Goal: Task Accomplishment & Management: Use online tool/utility

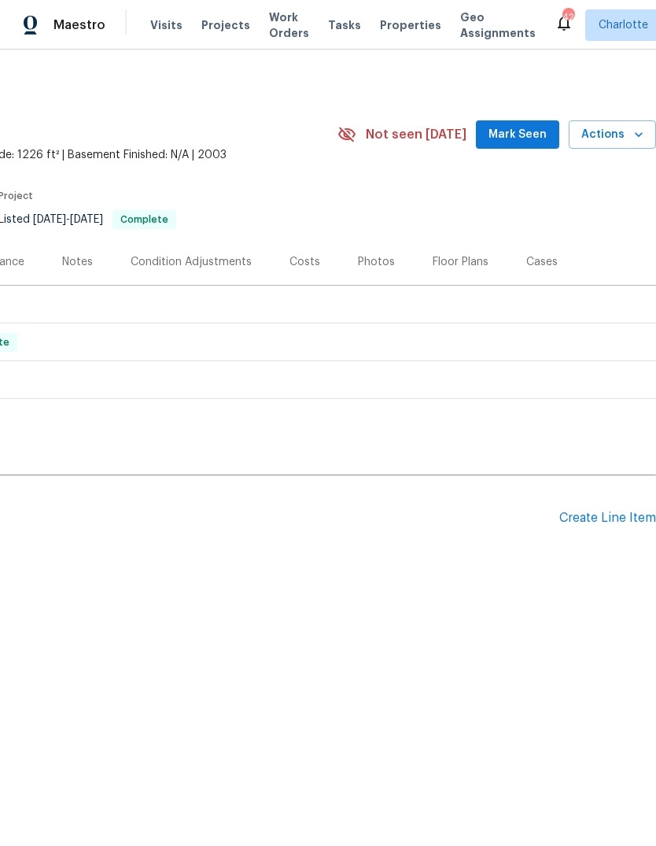
scroll to position [0, 233]
click at [616, 519] on div "Create Line Item" at bounding box center [607, 518] width 97 height 15
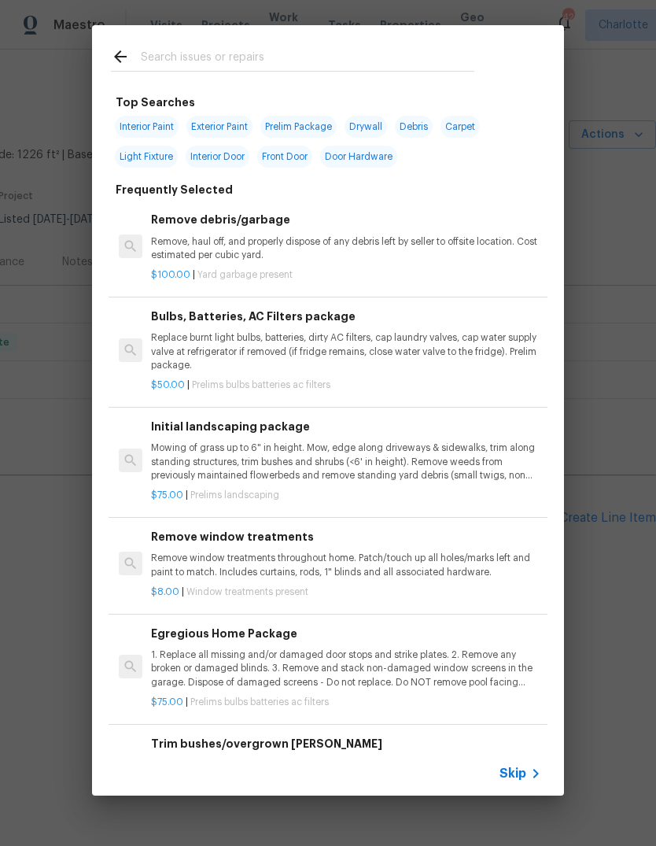
click at [485, 58] on div at bounding box center [292, 56] width 401 height 62
click at [280, 83] on div at bounding box center [292, 56] width 401 height 62
click at [239, 56] on input "text" at bounding box center [308, 59] width 334 height 24
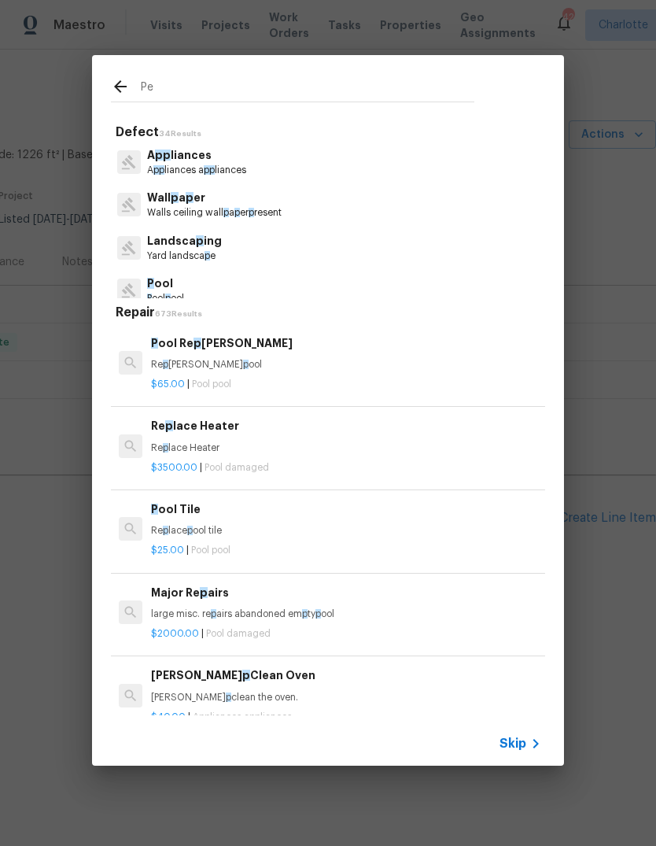
type input "Pes"
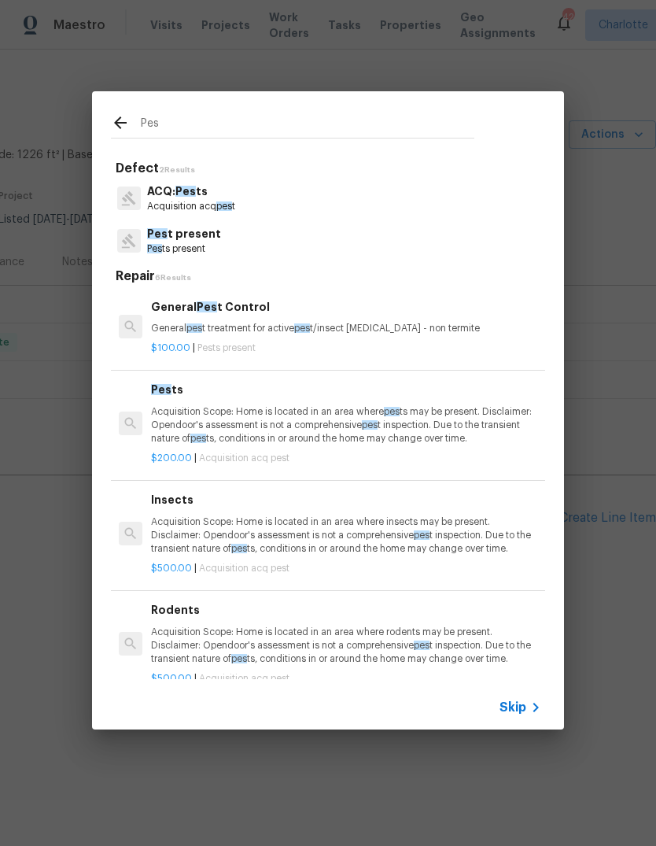
scroll to position [0, 0]
click at [438, 320] on div "General Pes t Control General pes t treatment for active pes t/insect infestati…" at bounding box center [346, 317] width 390 height 38
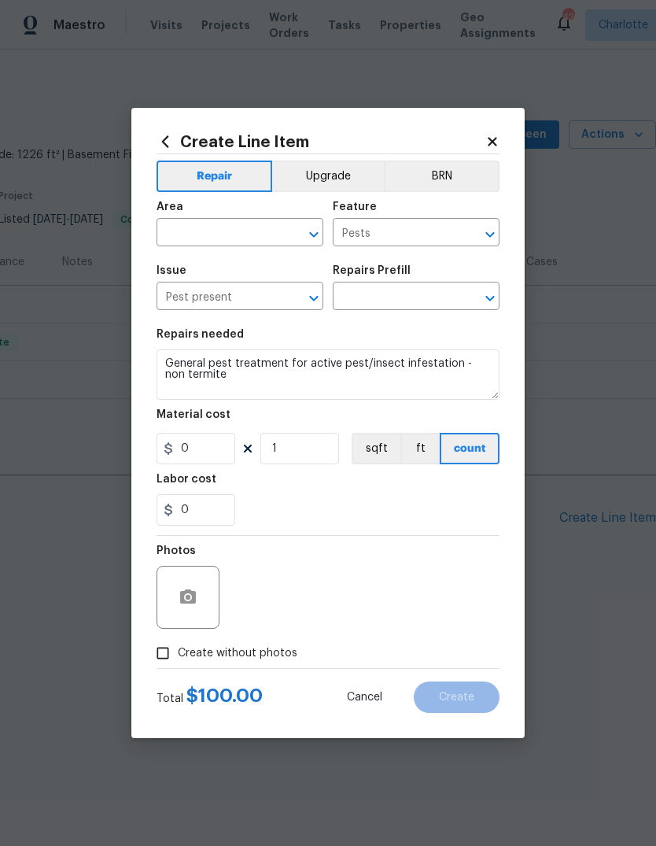
type input "General Pest Control $100.00"
type input "100"
click at [247, 250] on span "Area ​" at bounding box center [240, 224] width 167 height 64
click at [238, 231] on input "text" at bounding box center [218, 234] width 123 height 24
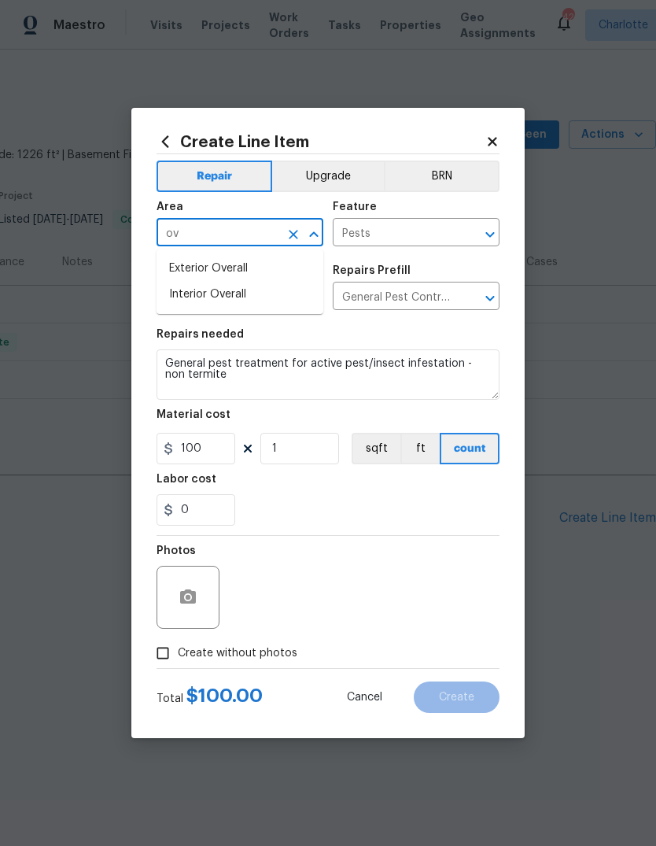
click at [293, 296] on li "Interior Overall" at bounding box center [240, 295] width 167 height 26
type input "Interior Overall"
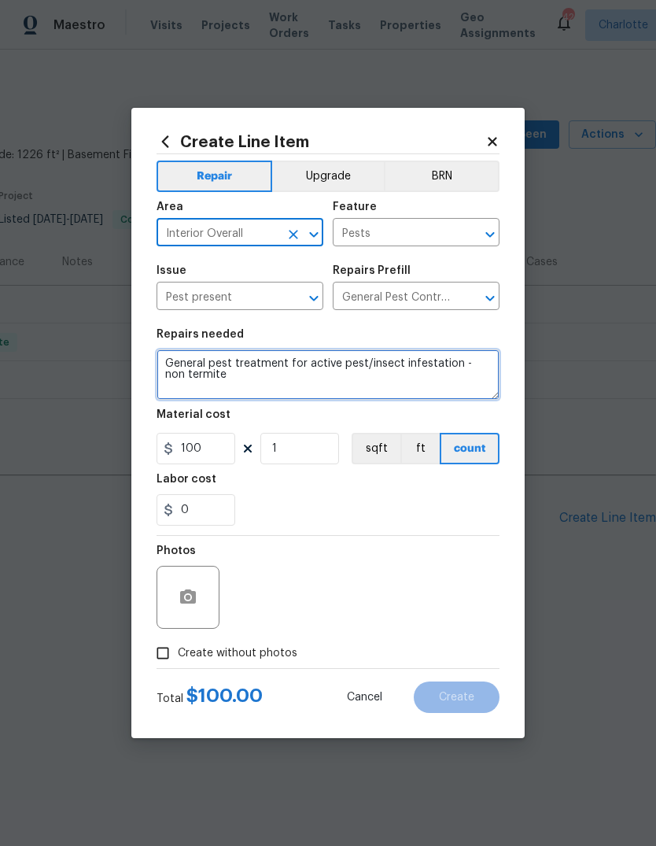
click at [172, 364] on textarea "General pest treatment for active pest/insect infestation - non termite" at bounding box center [328, 374] width 343 height 50
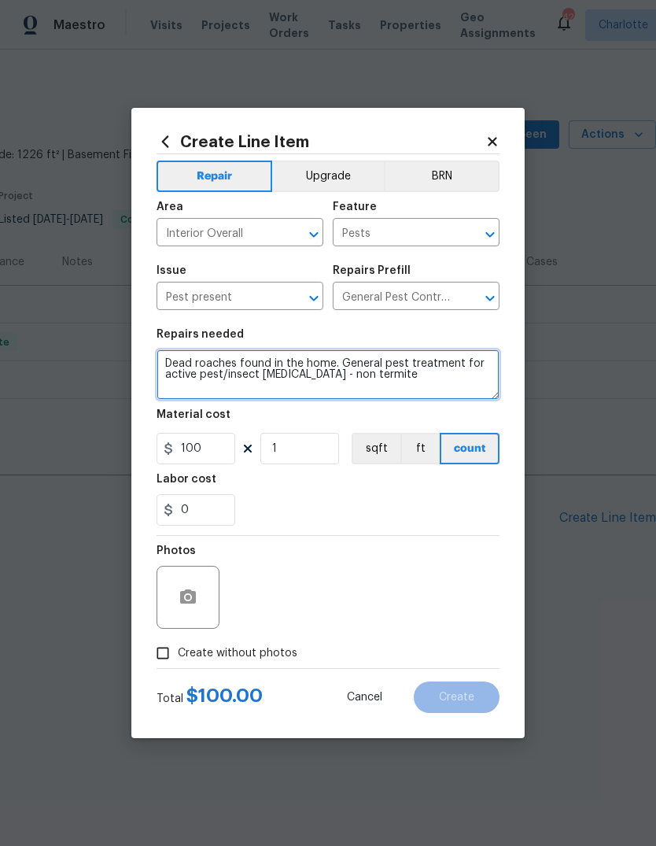
type textarea "Dead roaches found in the home. General pest treatment for active pest/insect i…"
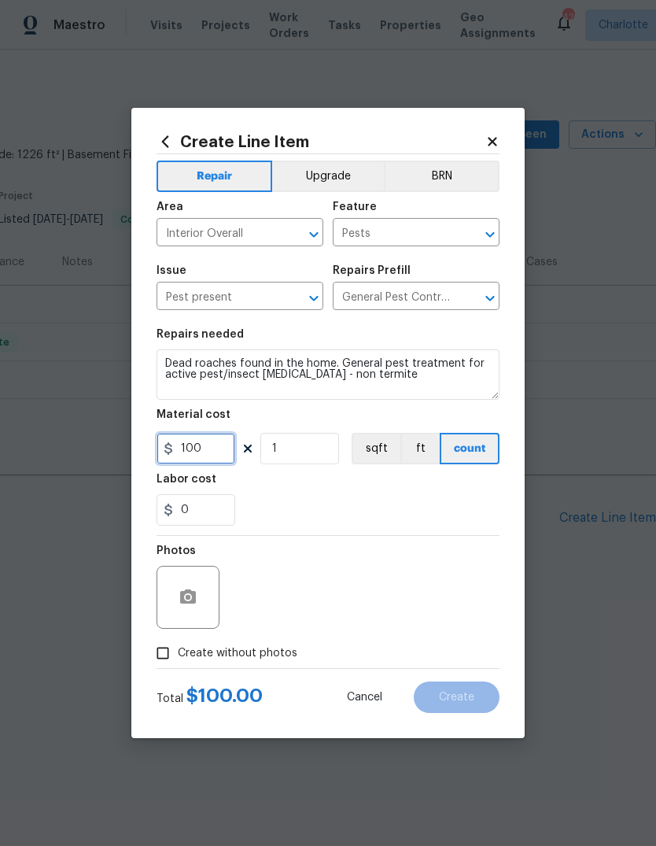
click at [188, 437] on input "100" at bounding box center [196, 448] width 79 height 31
click at [187, 437] on input "100" at bounding box center [196, 448] width 79 height 31
click at [206, 460] on input "100" at bounding box center [196, 448] width 79 height 31
click at [206, 459] on input "100" at bounding box center [196, 448] width 79 height 31
type input "250"
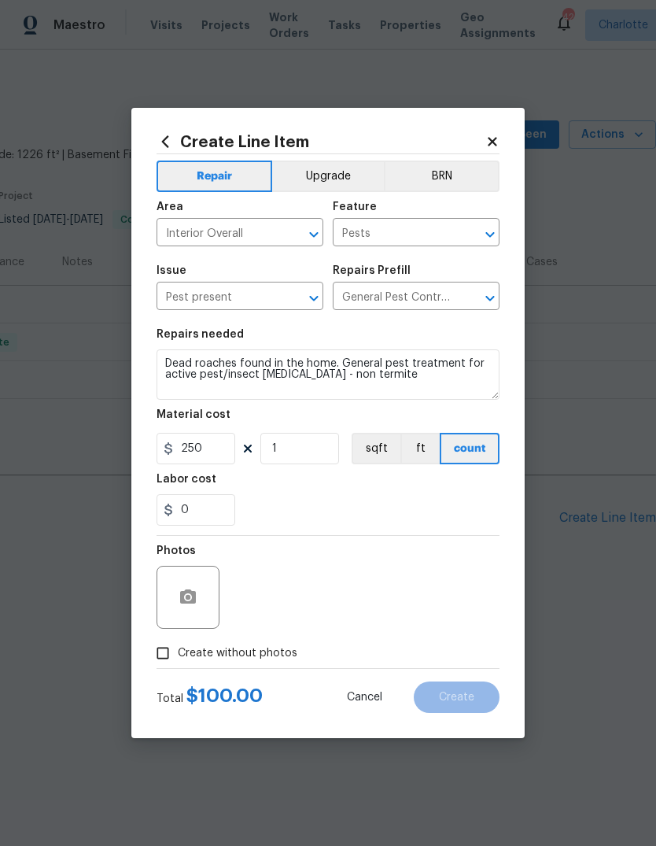
click at [175, 647] on input "Create without photos" at bounding box center [163, 653] width 30 height 30
checkbox input "true"
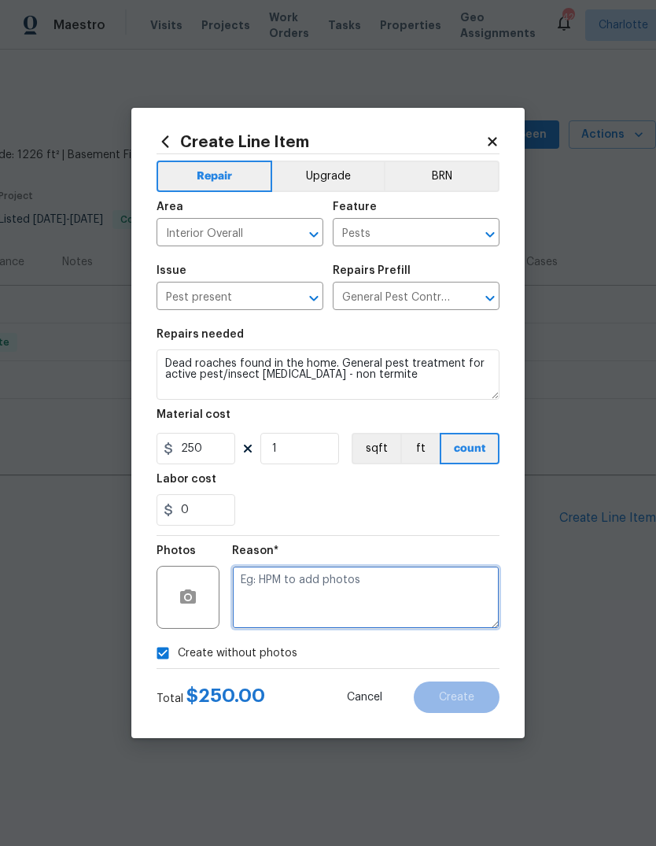
click at [369, 589] on textarea at bounding box center [365, 597] width 267 height 63
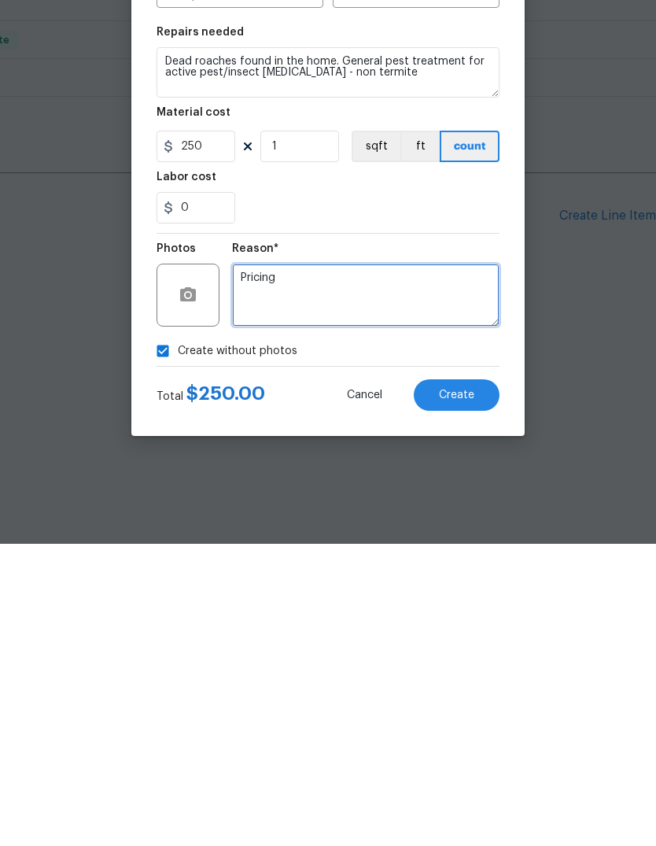
type textarea "Pricing"
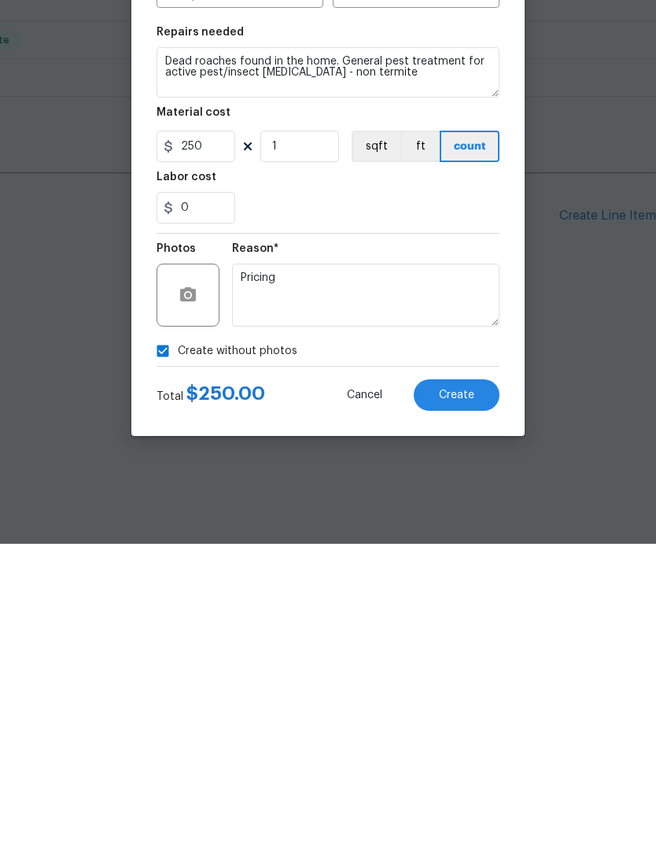
click at [470, 691] on span "Create" at bounding box center [456, 697] width 35 height 12
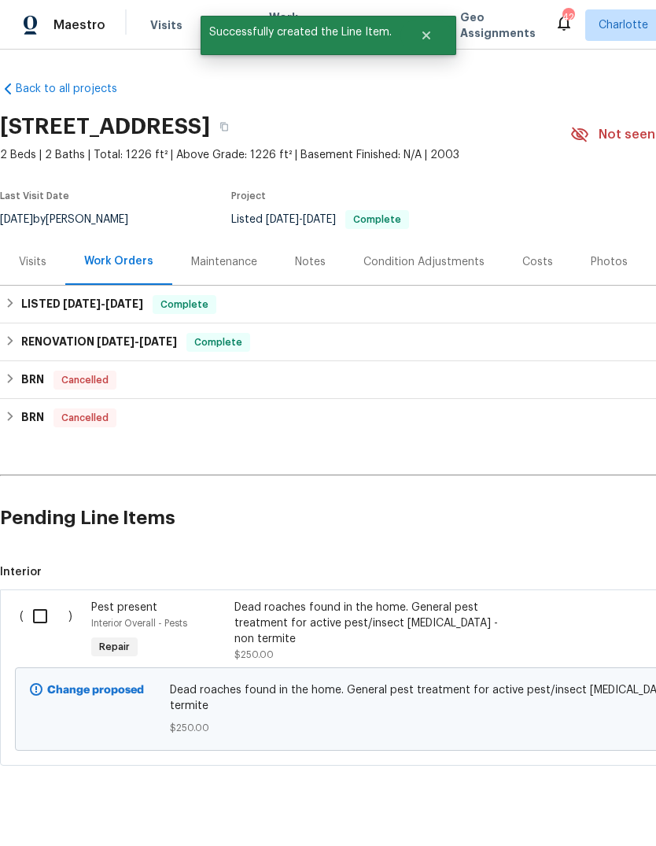
click at [39, 618] on input "checkbox" at bounding box center [46, 615] width 45 height 33
checkbox input "true"
click at [581, 809] on span "Create Work Order" at bounding box center [566, 807] width 105 height 20
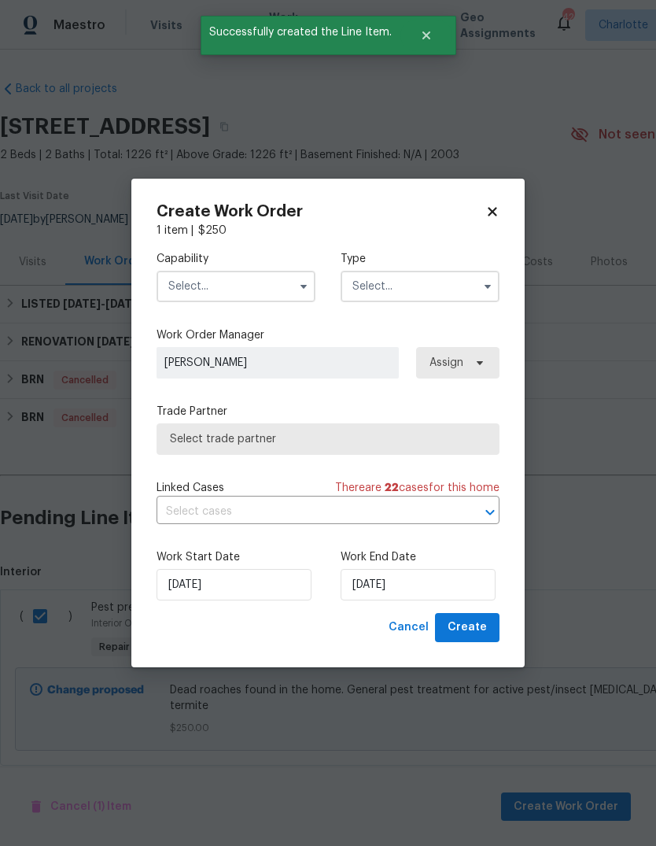
click at [275, 291] on input "text" at bounding box center [236, 286] width 159 height 31
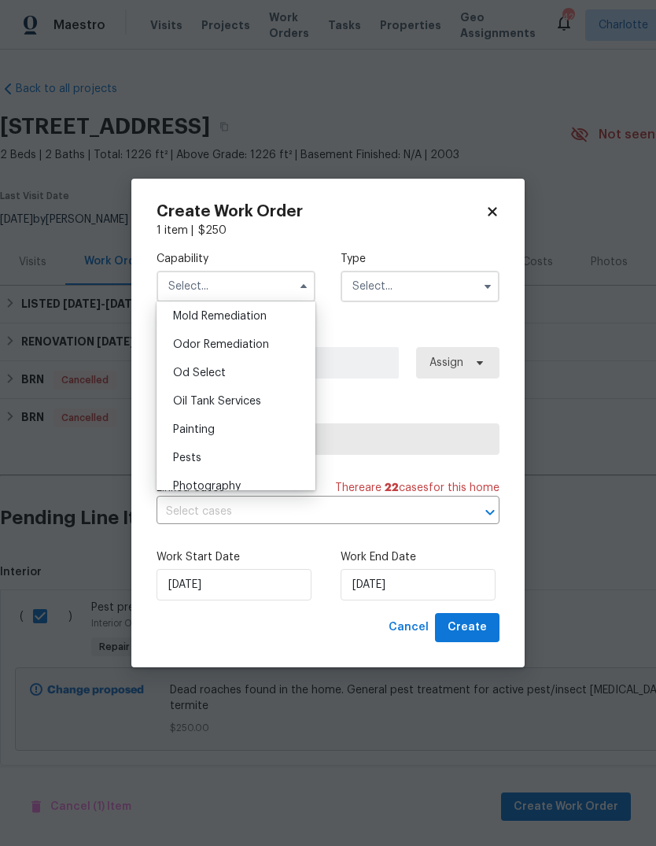
scroll to position [1256, 0]
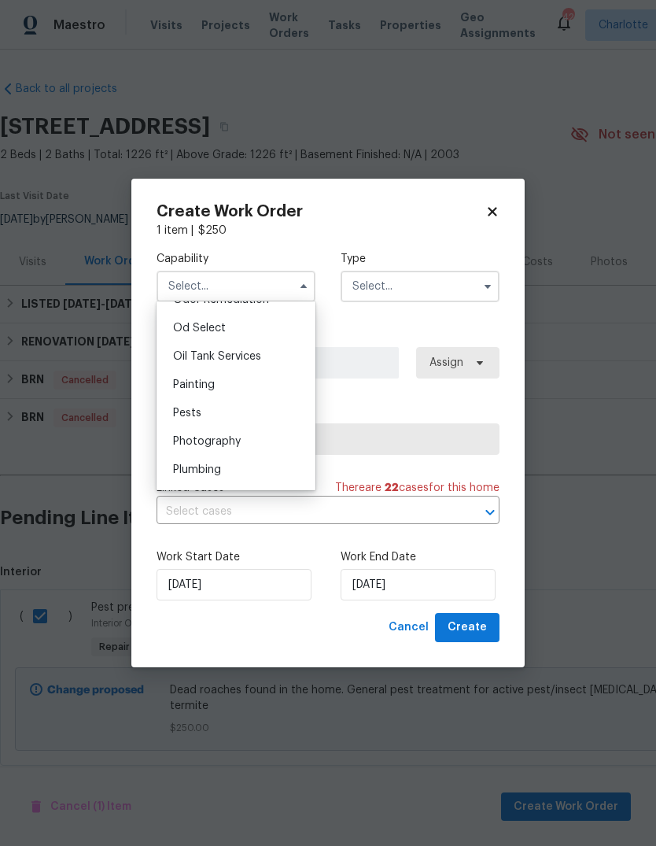
click at [250, 415] on div "Pests" at bounding box center [235, 413] width 151 height 28
type input "Pests"
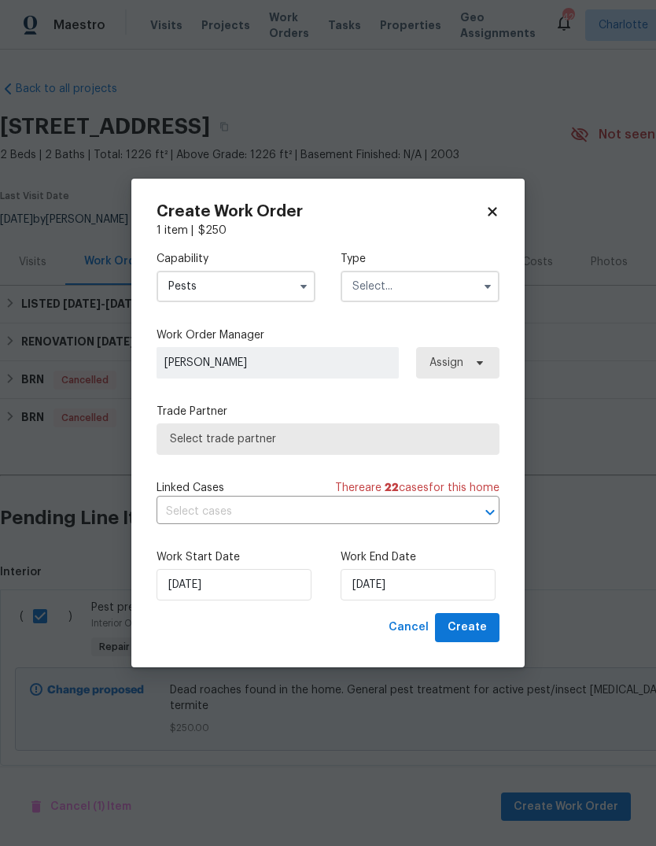
click at [427, 286] on input "text" at bounding box center [420, 286] width 159 height 31
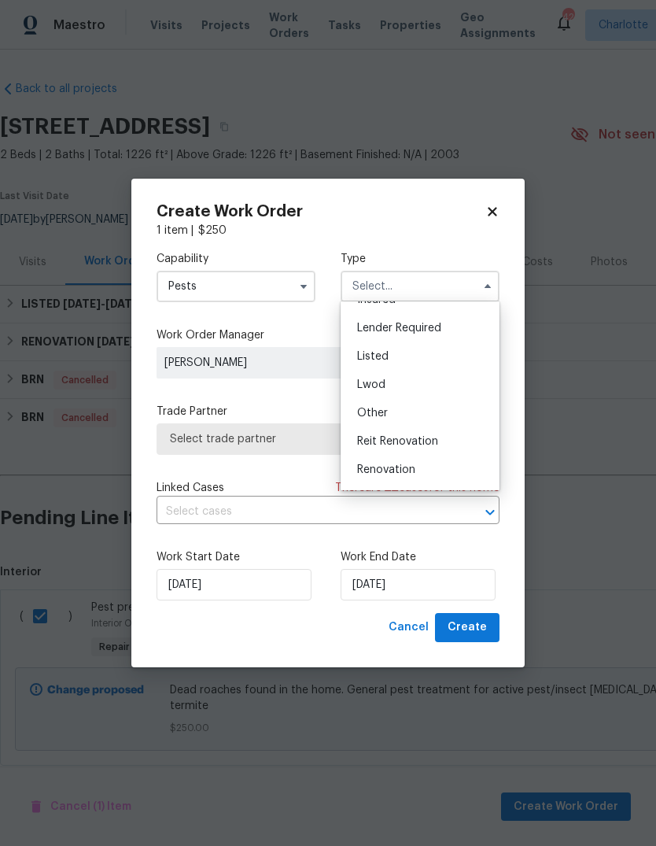
scroll to position [105, 0]
click at [451, 356] on div "Listed" at bounding box center [420, 355] width 151 height 28
type input "Listed"
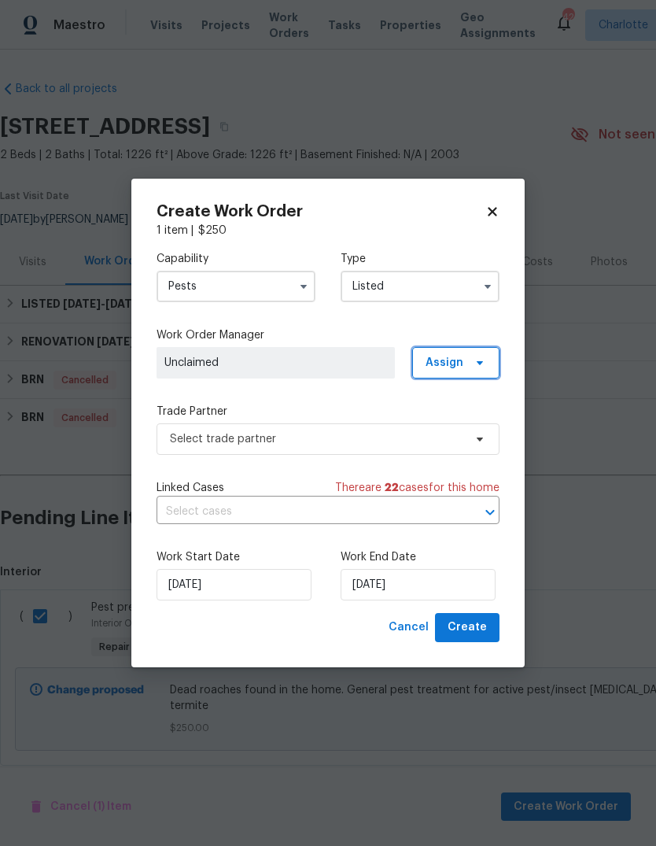
click at [464, 362] on span "Assign" at bounding box center [455, 362] width 87 height 31
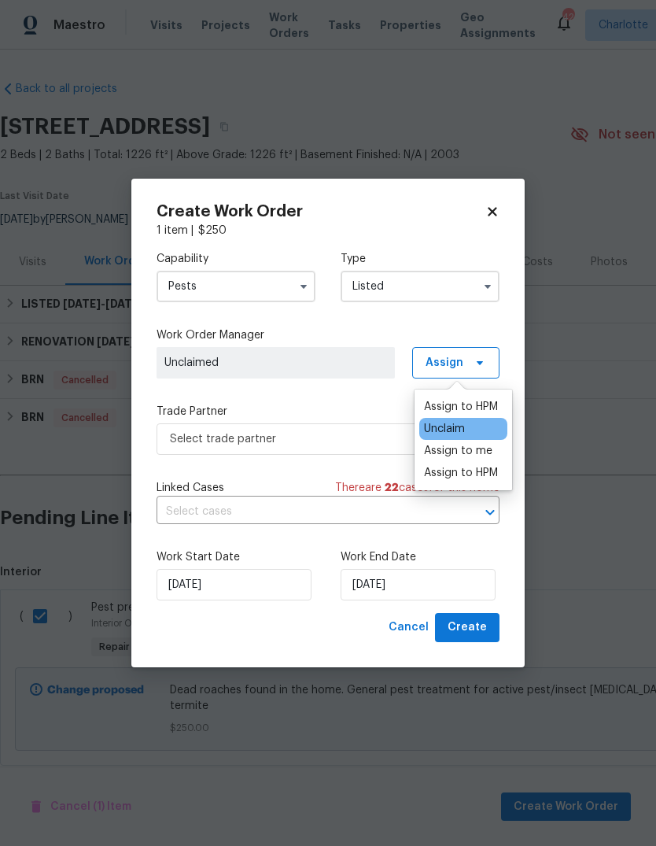
click at [466, 401] on div "Assign to HPM" at bounding box center [461, 407] width 74 height 16
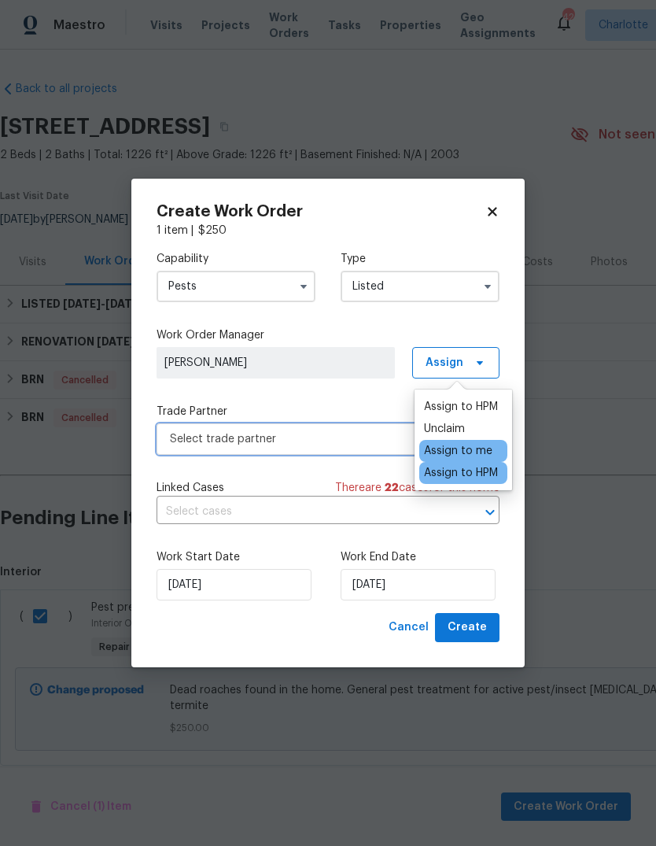
click at [341, 444] on span "Select trade partner" at bounding box center [316, 439] width 293 height 16
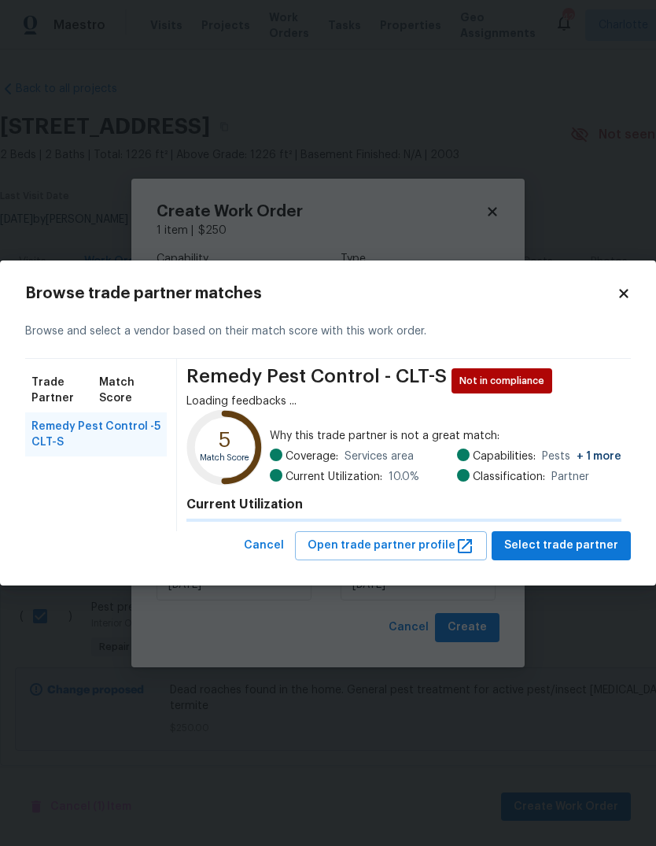
click at [361, 435] on span "Why this trade partner is not a great match:" at bounding box center [446, 436] width 352 height 16
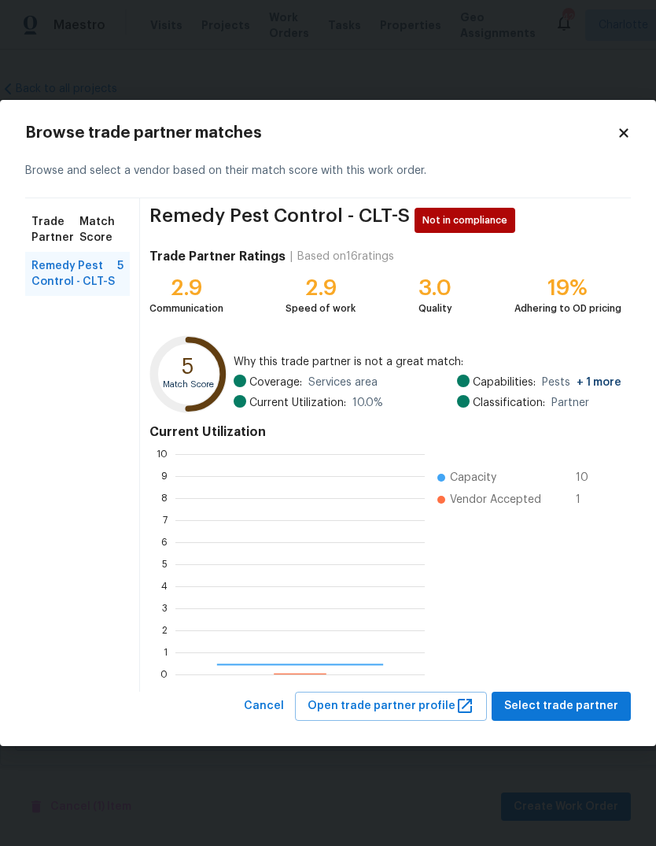
scroll to position [220, 249]
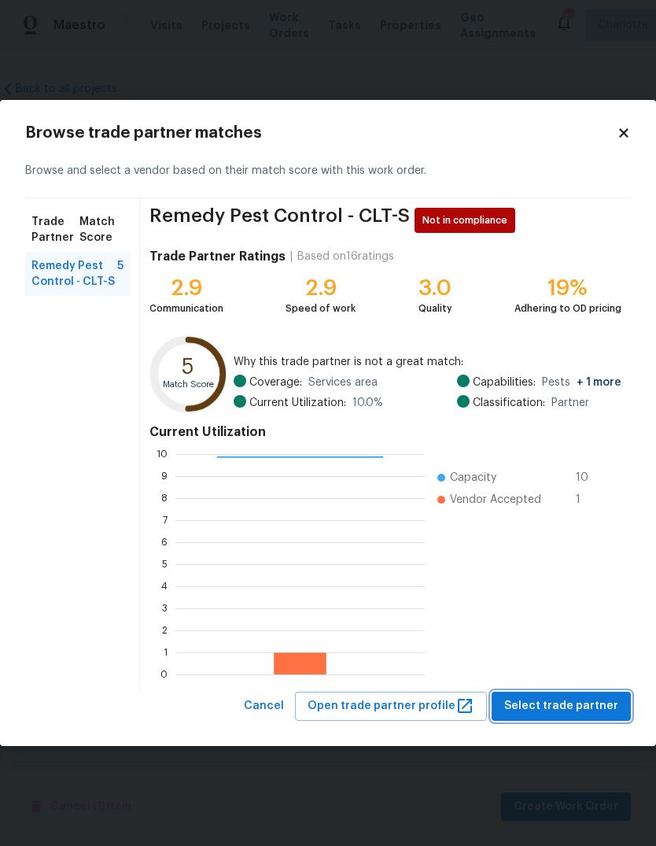
click at [577, 710] on span "Select trade partner" at bounding box center [561, 706] width 114 height 20
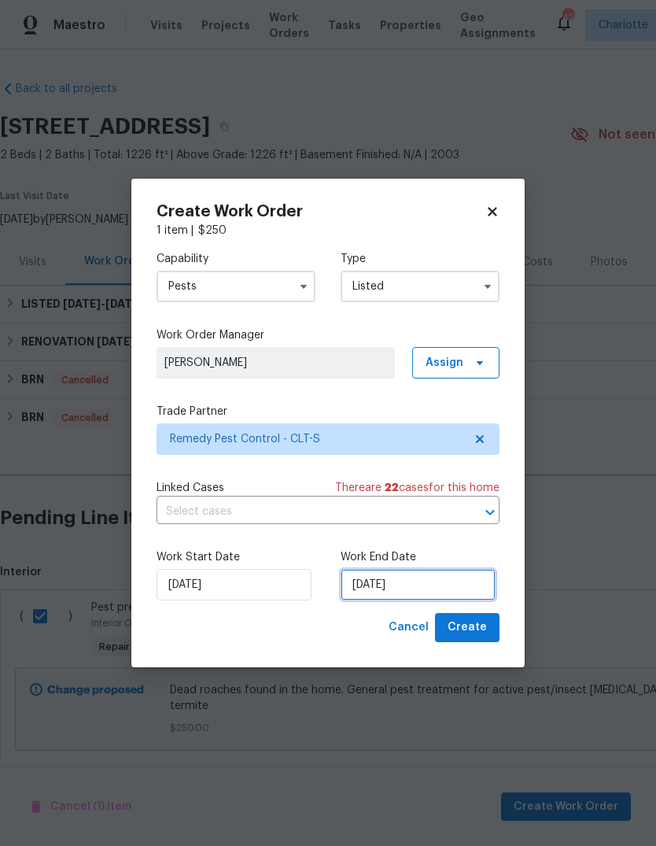
click at [426, 578] on input "[DATE]" at bounding box center [418, 584] width 155 height 31
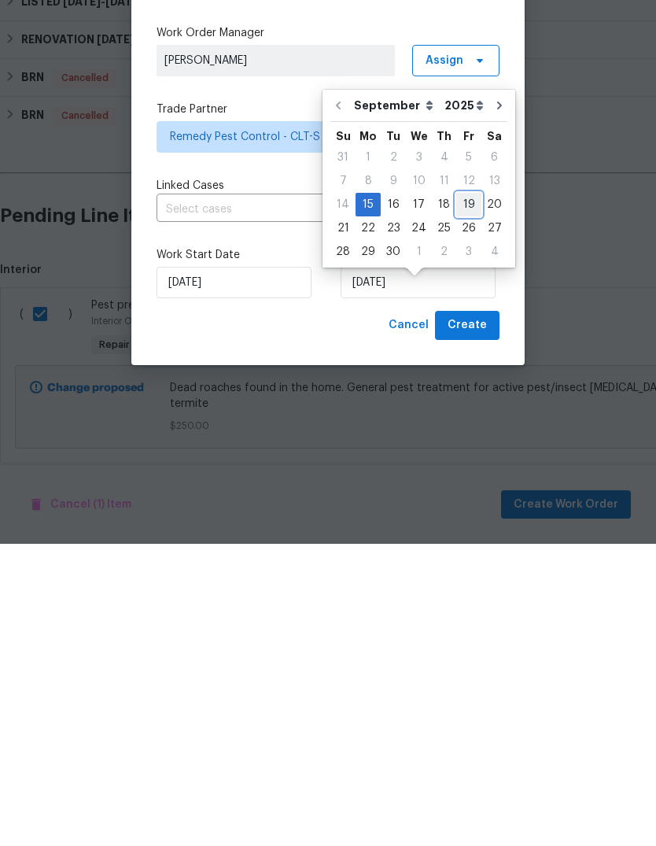
click at [465, 496] on div "19" at bounding box center [468, 507] width 25 height 22
type input "[DATE]"
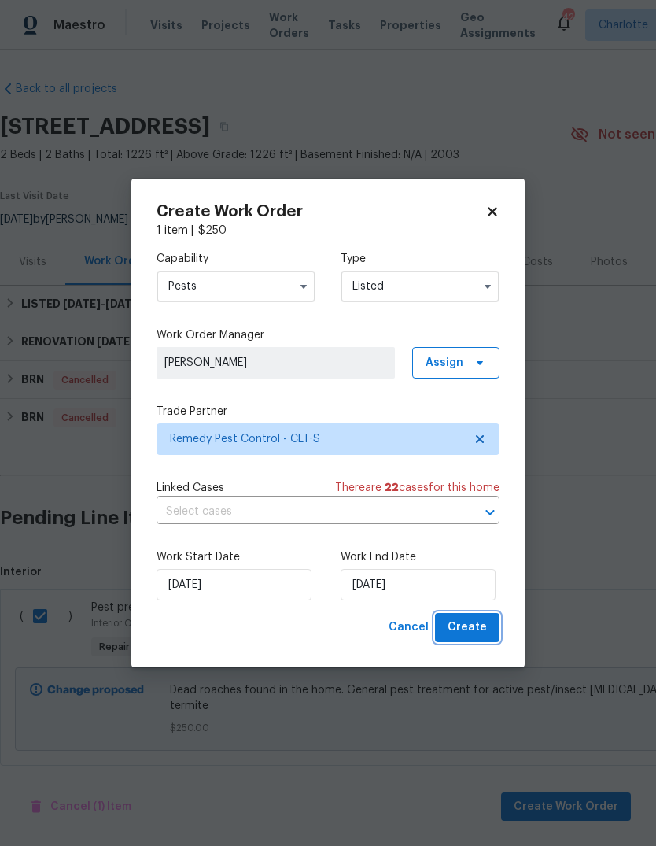
click at [470, 632] on span "Create" at bounding box center [467, 628] width 39 height 20
checkbox input "false"
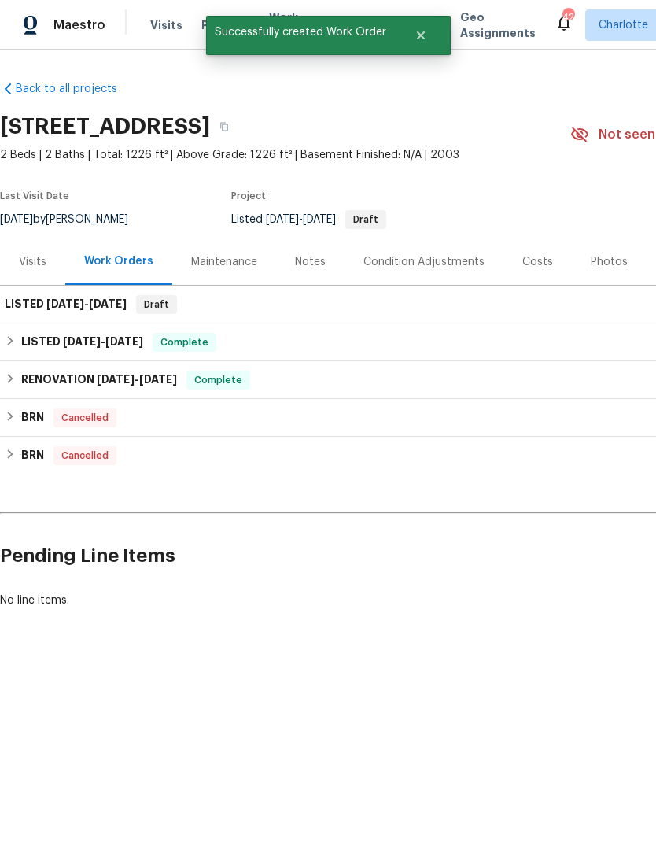
scroll to position [0, 0]
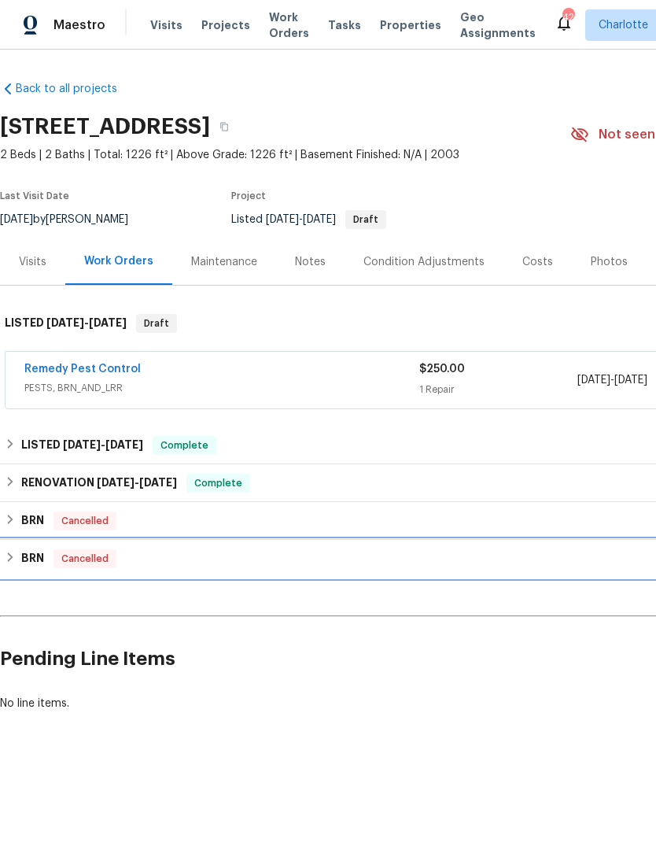
click at [627, 560] on div "BRN Cancelled" at bounding box center [444, 558] width 879 height 19
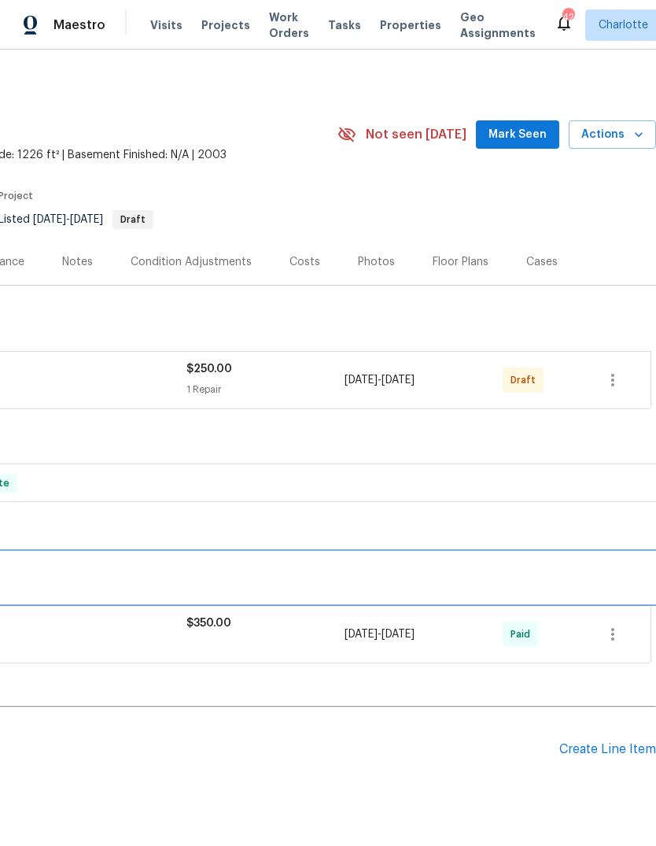
scroll to position [0, 233]
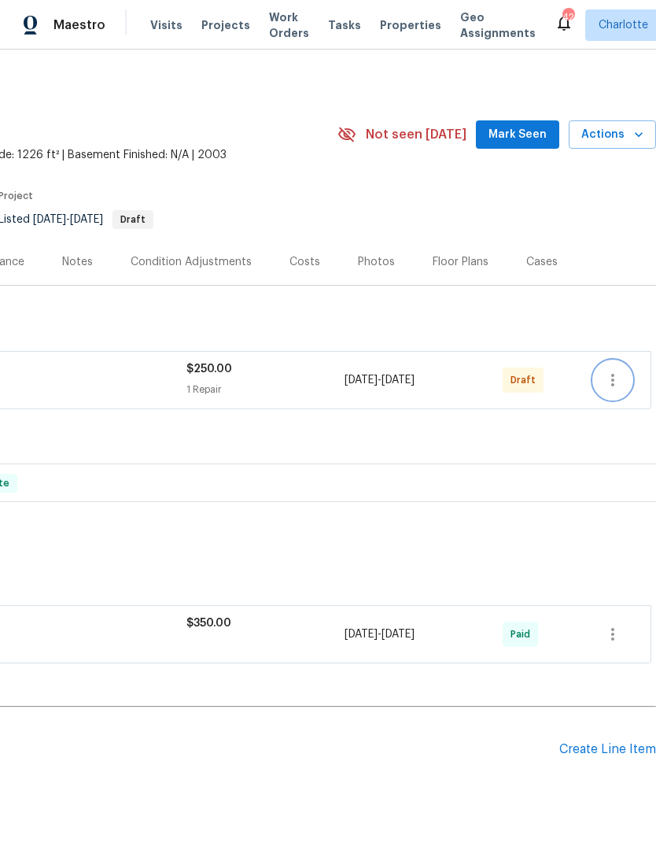
click at [610, 381] on icon "button" at bounding box center [612, 380] width 19 height 19
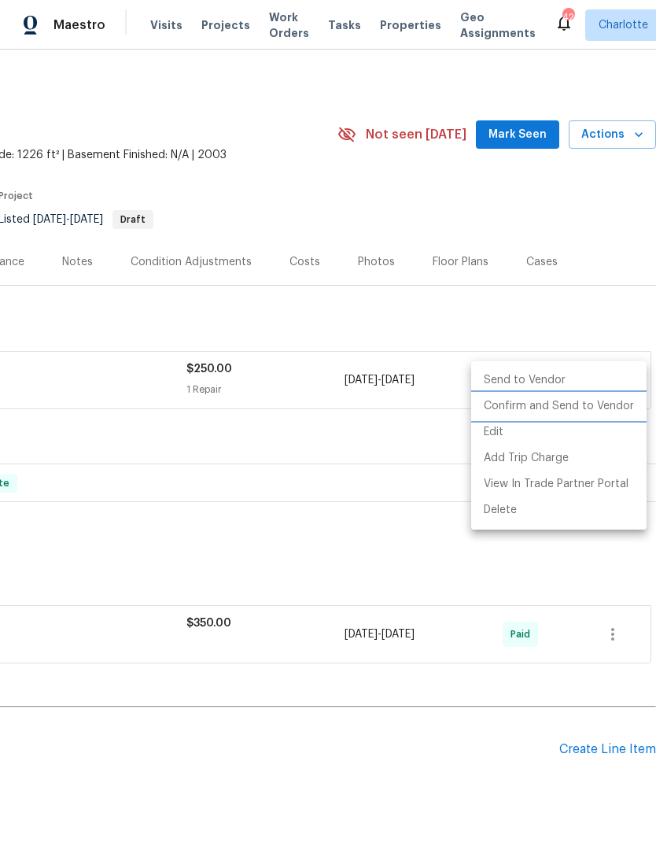
click at [605, 410] on li "Confirm and Send to Vendor" at bounding box center [558, 406] width 175 height 26
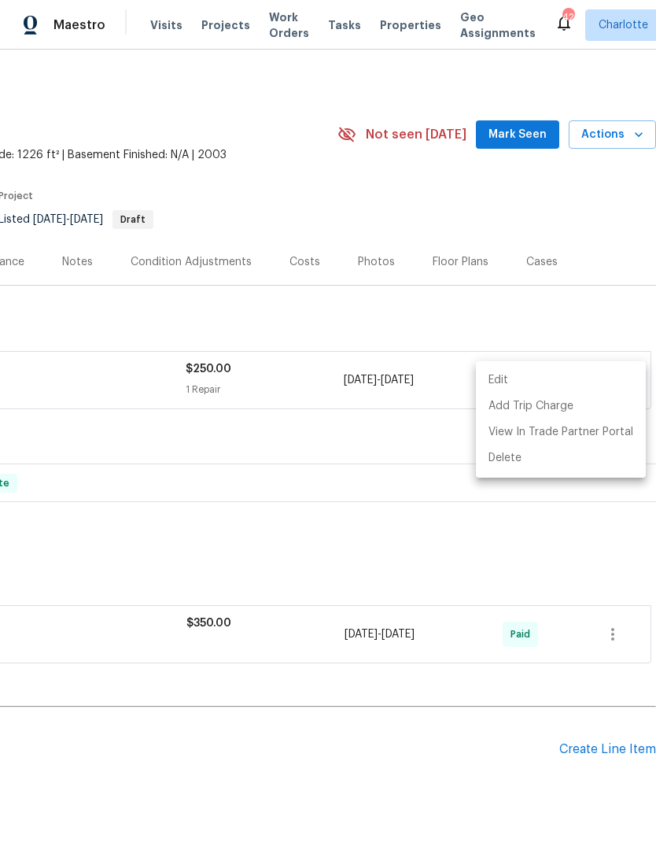
click at [458, 509] on div at bounding box center [328, 423] width 656 height 846
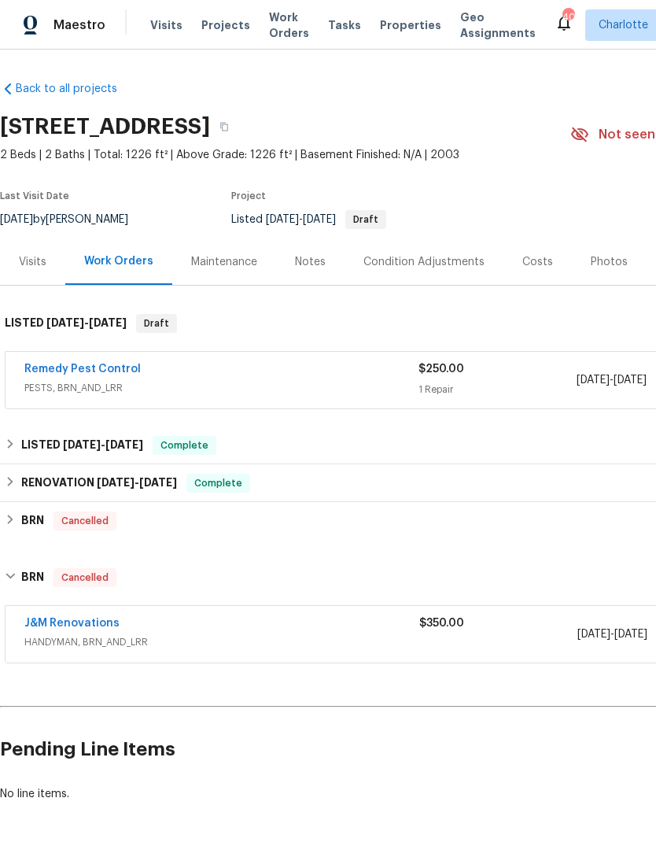
scroll to position [0, 0]
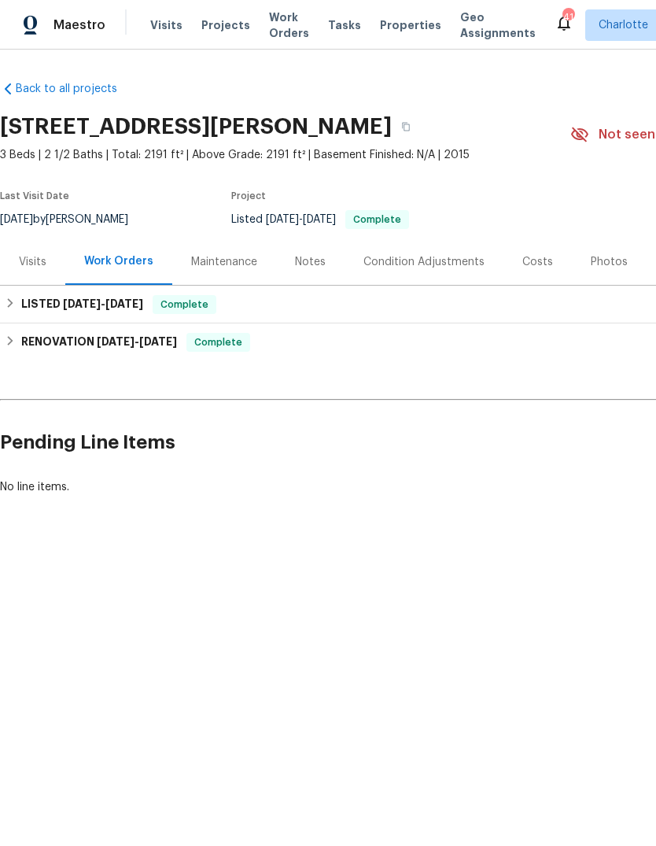
click at [41, 254] on div "Visits" at bounding box center [33, 262] width 28 height 16
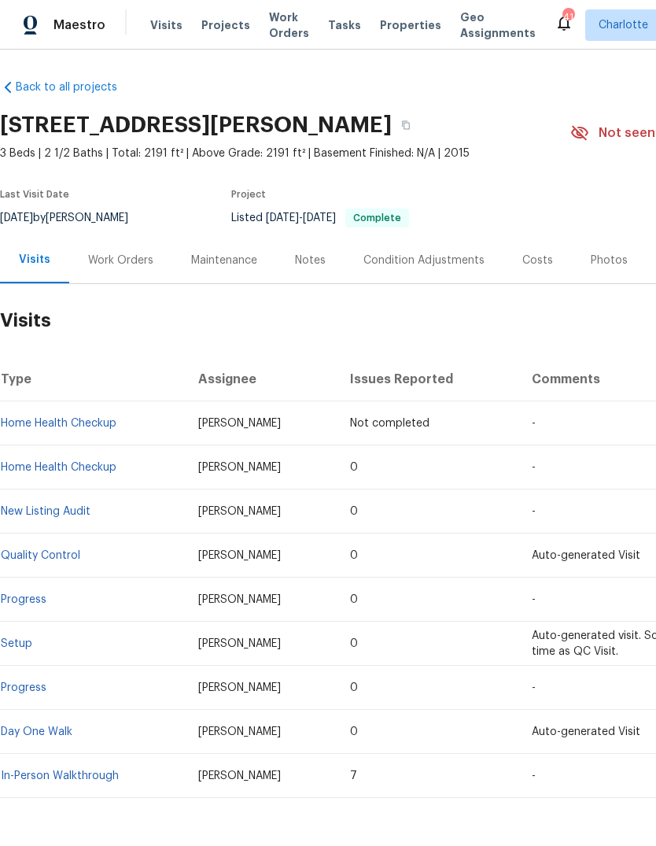
scroll to position [2, 0]
